Goal: Find specific page/section: Find specific page/section

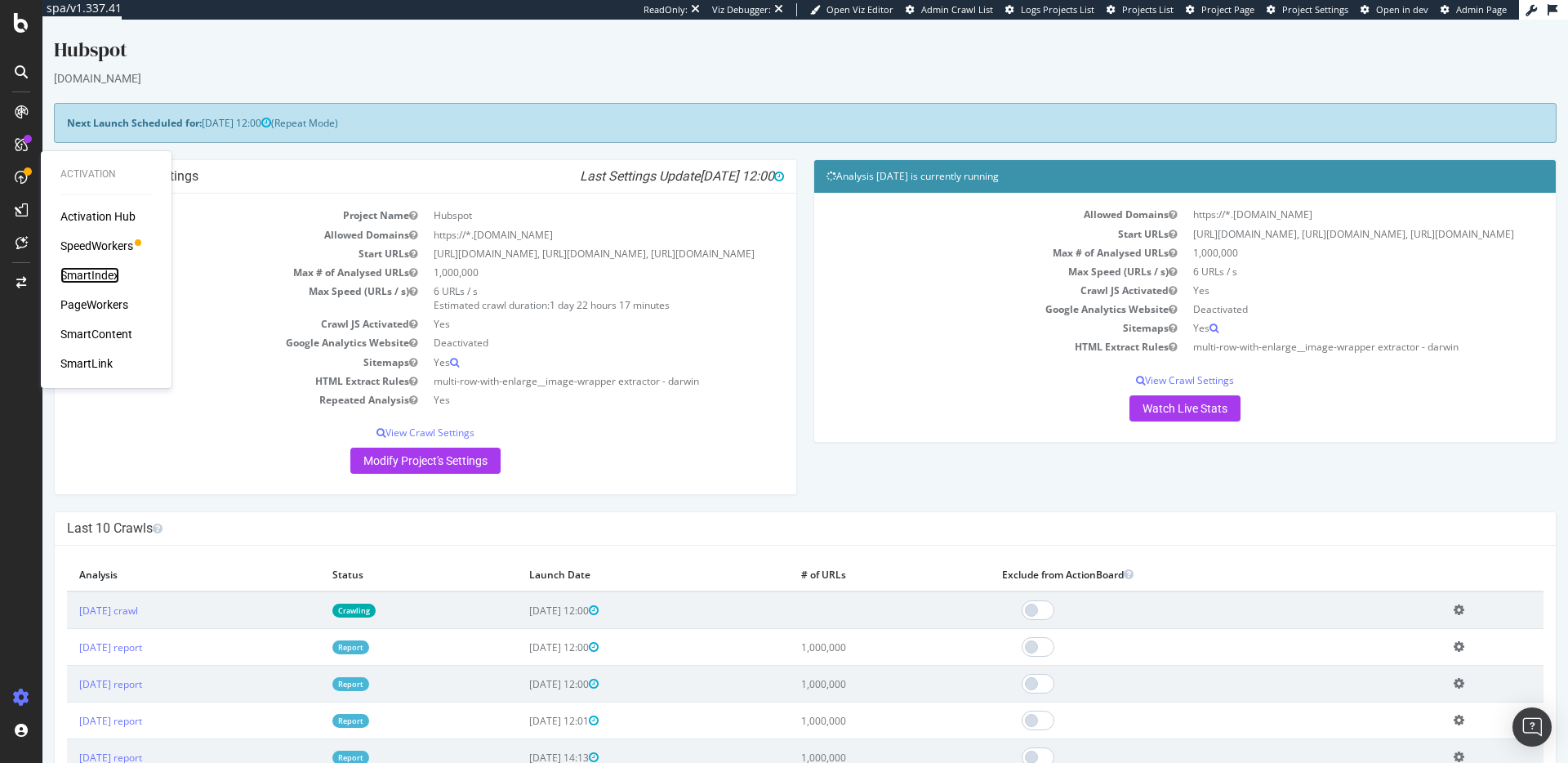
click at [101, 278] on div "SmartIndex" at bounding box center [89, 275] width 59 height 16
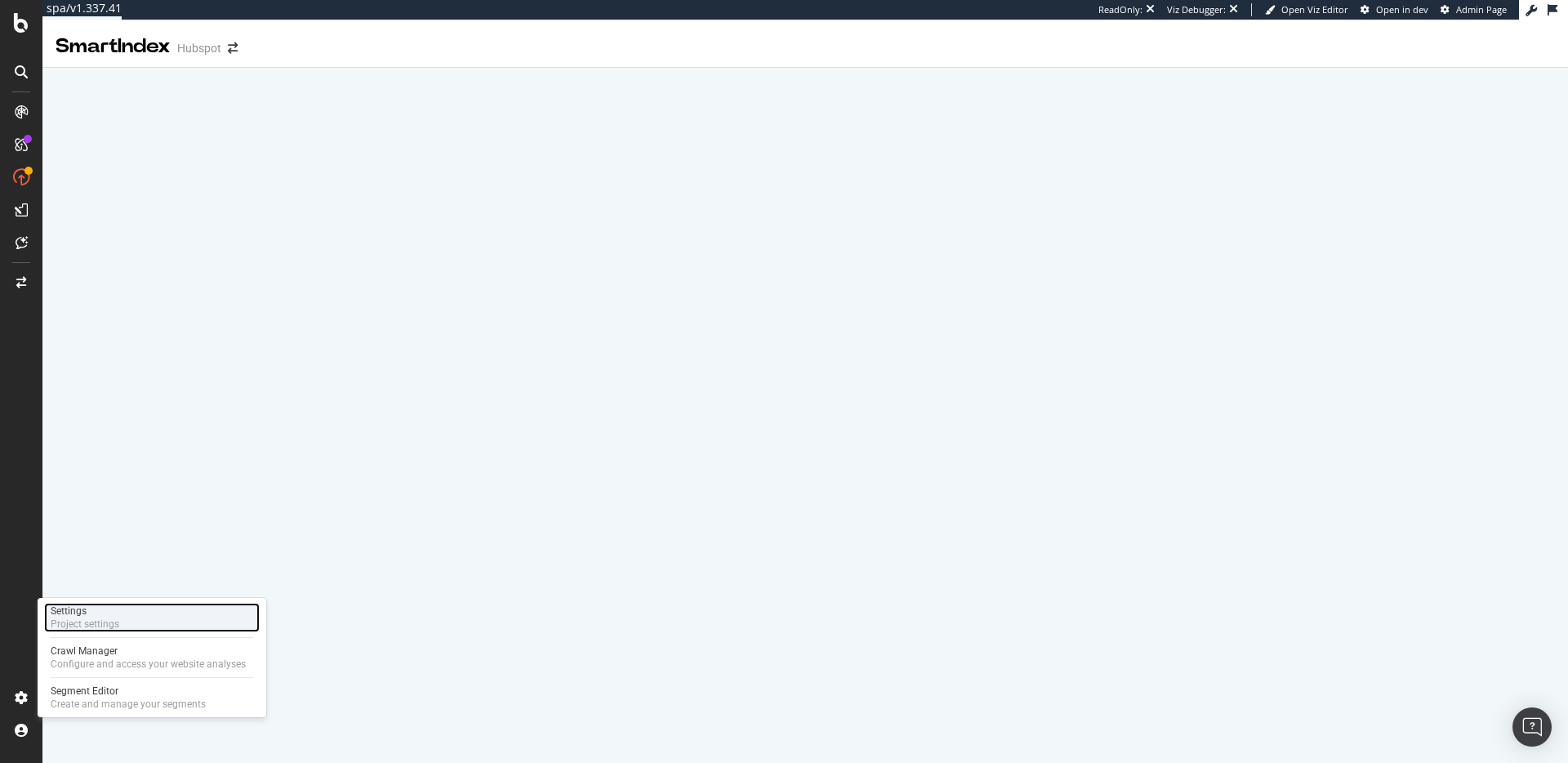
click at [111, 619] on div "Project settings" at bounding box center [84, 624] width 69 height 13
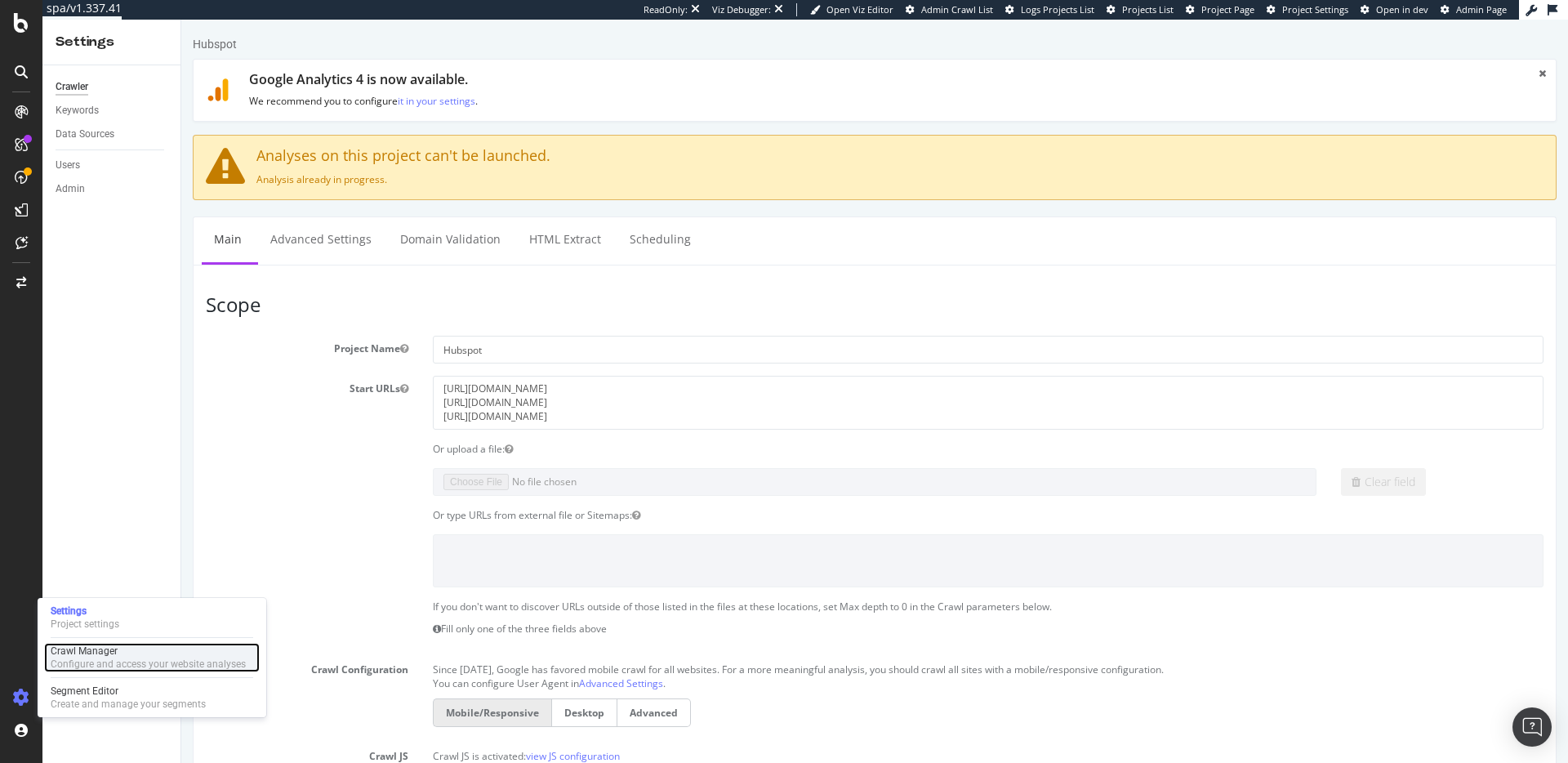
click at [104, 670] on div "Configure and access your website analyses" at bounding box center [148, 664] width 195 height 13
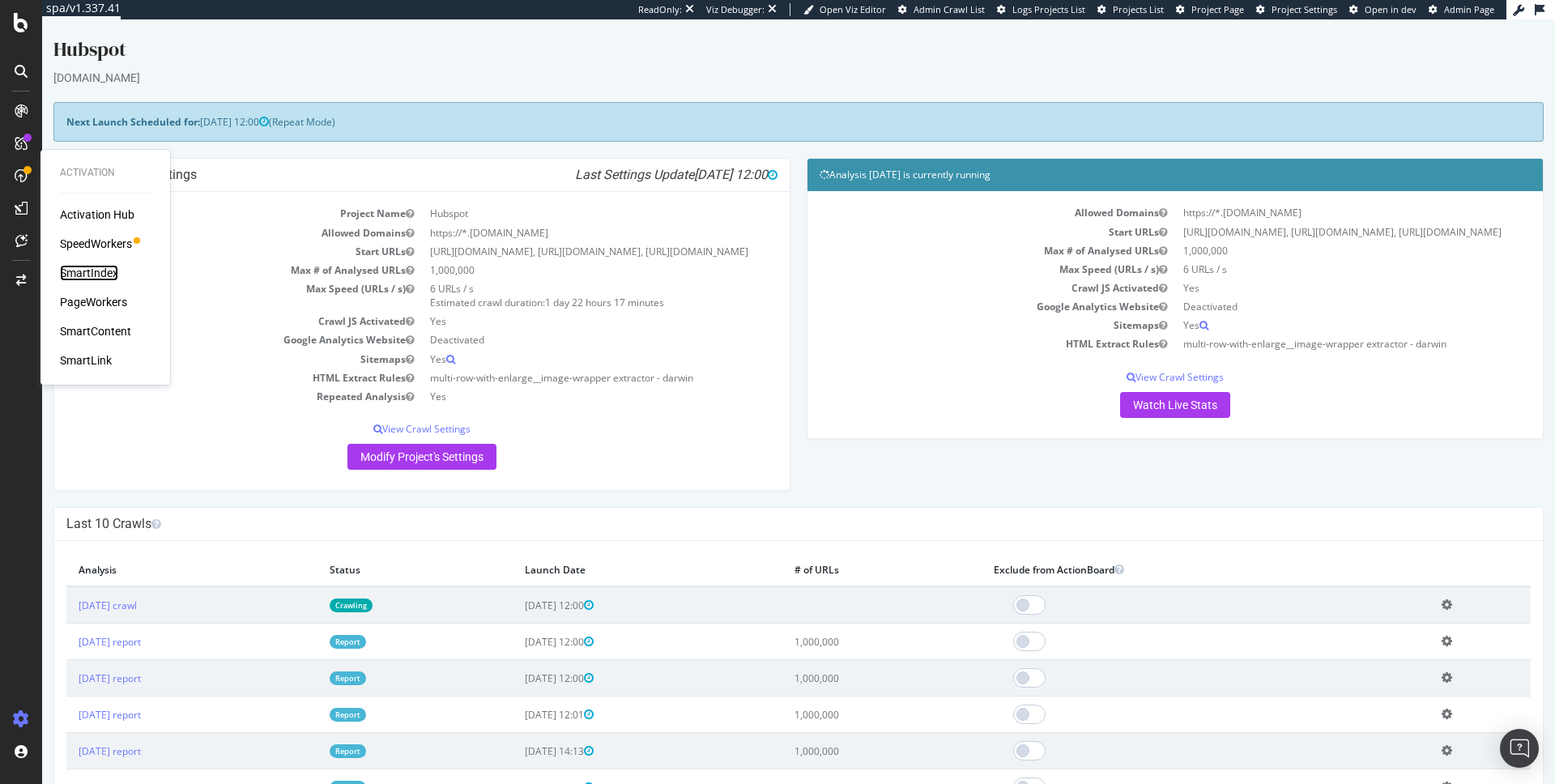
click at [100, 270] on div "SmartIndex" at bounding box center [88, 272] width 59 height 16
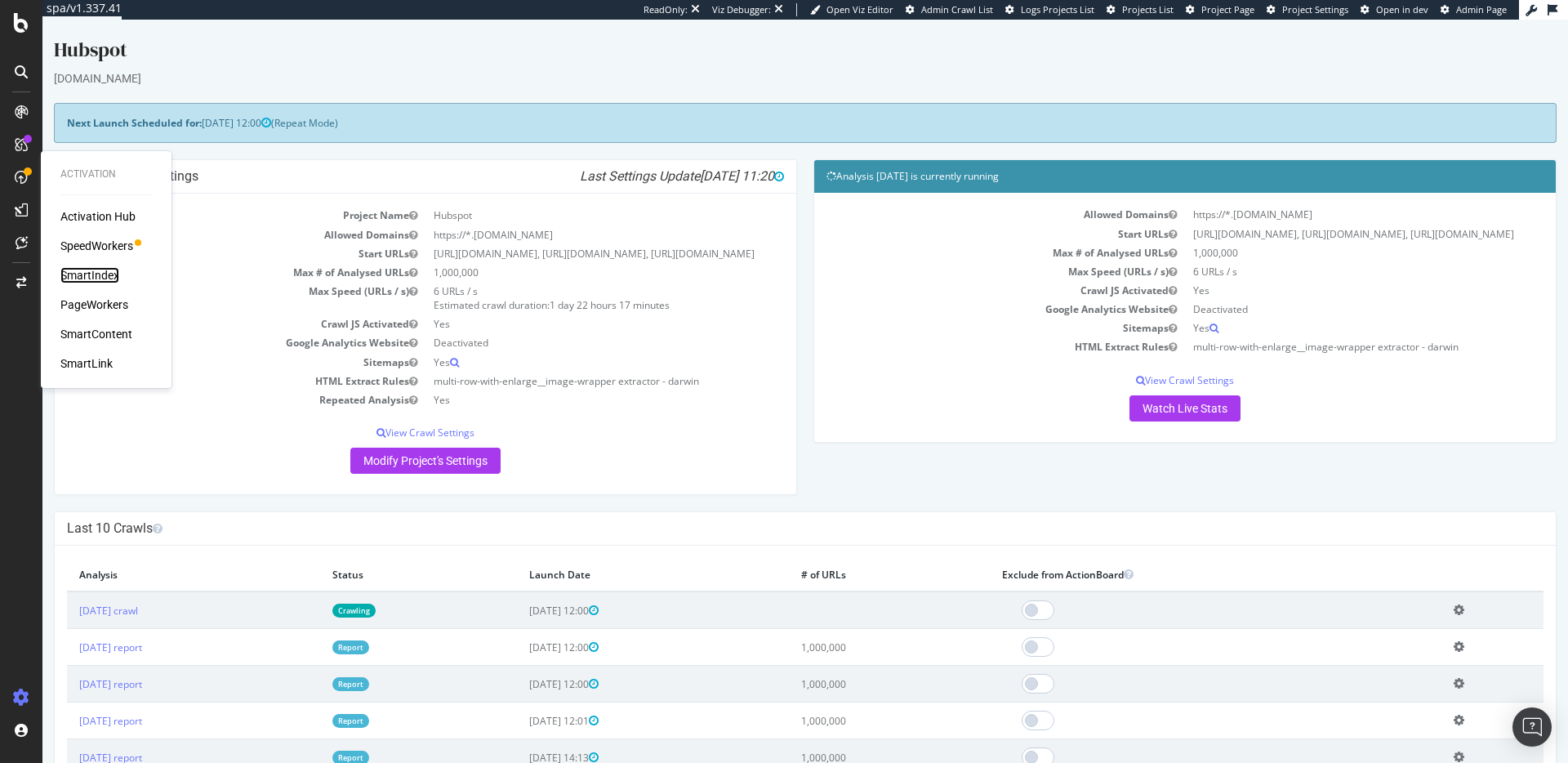
click at [106, 274] on div "SmartIndex" at bounding box center [89, 275] width 59 height 16
